Goal: Task Accomplishment & Management: Manage account settings

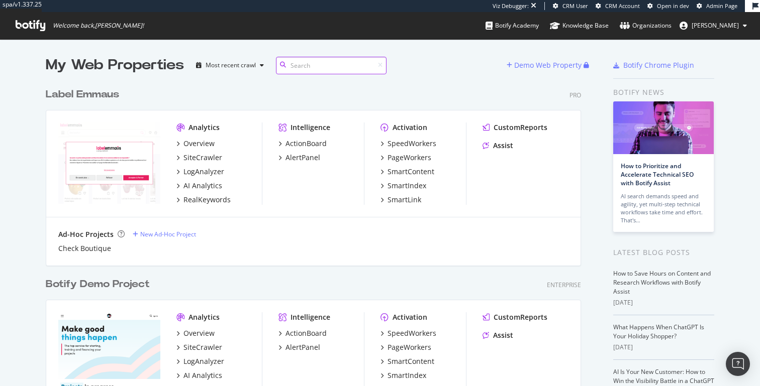
scroll to position [2389, 543]
click at [730, 33] on button "[PERSON_NAME]" at bounding box center [712, 26] width 83 height 16
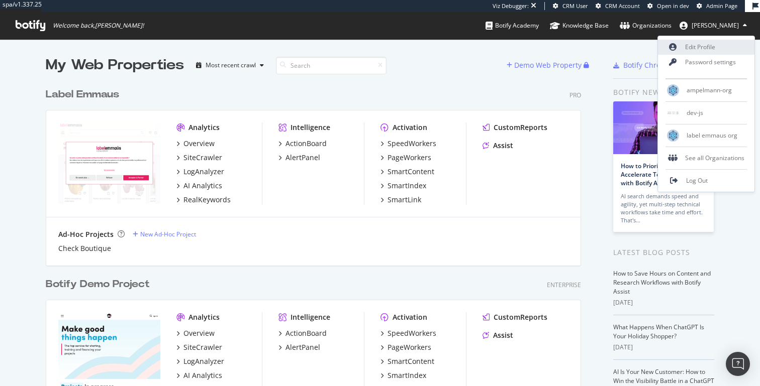
click at [700, 50] on link "Edit Profile" at bounding box center [706, 47] width 96 height 15
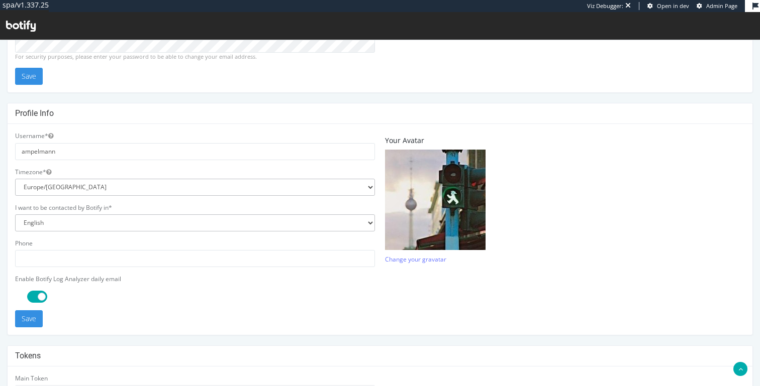
scroll to position [286, 0]
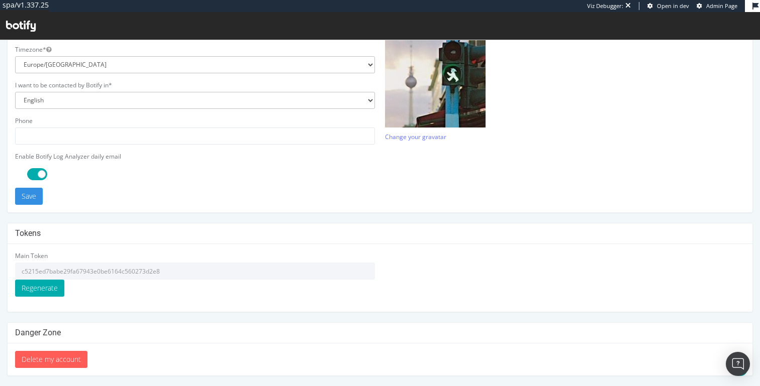
click at [127, 272] on input "c5215ed7babe29fa67943e0be6164c560273d2e8" at bounding box center [195, 271] width 360 height 17
